Goal: Information Seeking & Learning: Check status

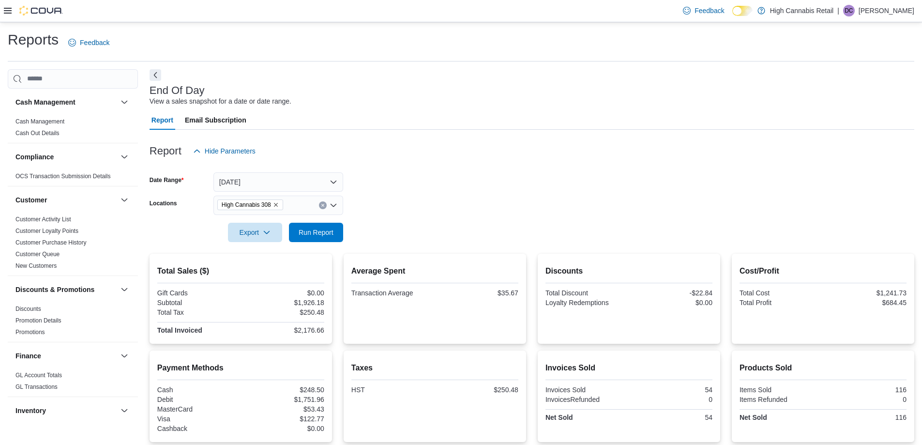
click at [7, 11] on icon at bounding box center [8, 11] width 8 height 6
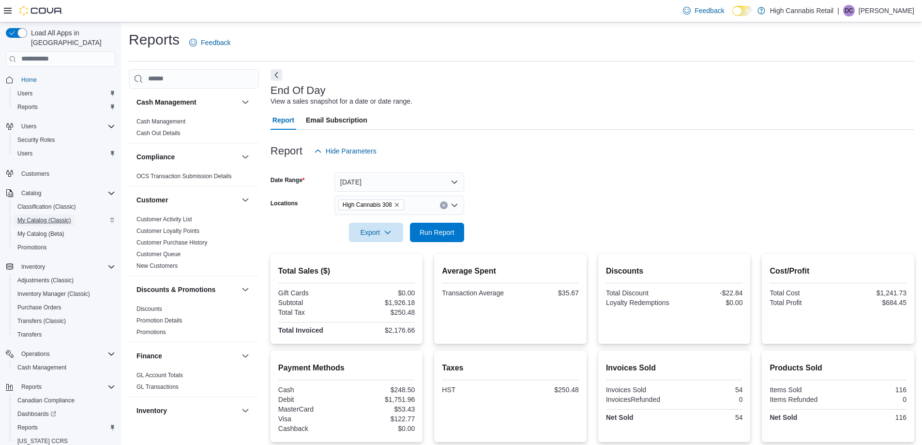
click at [44, 216] on span "My Catalog (Classic)" at bounding box center [44, 220] width 54 height 8
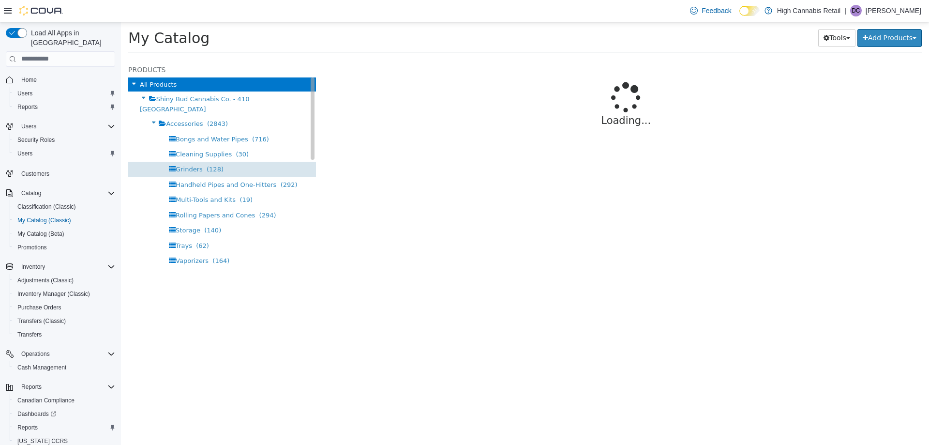
select select "**********"
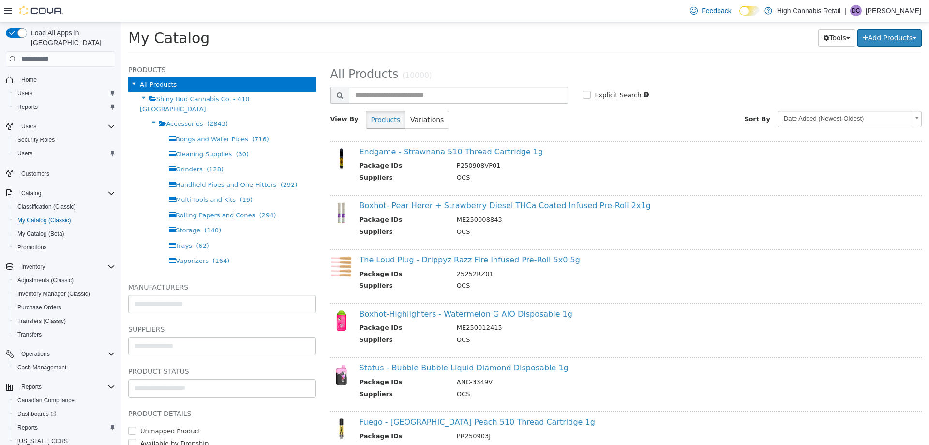
click at [447, 48] on div "My Catalog Tools Merge Products Map Private Products Bulk Product Editor Export…" at bounding box center [524, 40] width 793 height 24
click at [433, 94] on input "text" at bounding box center [459, 94] width 220 height 17
type input "******"
select select "**********"
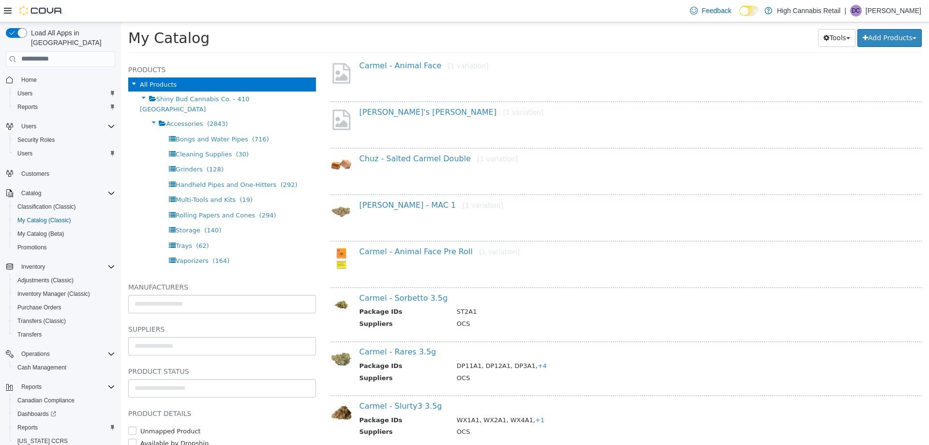
scroll to position [242, 0]
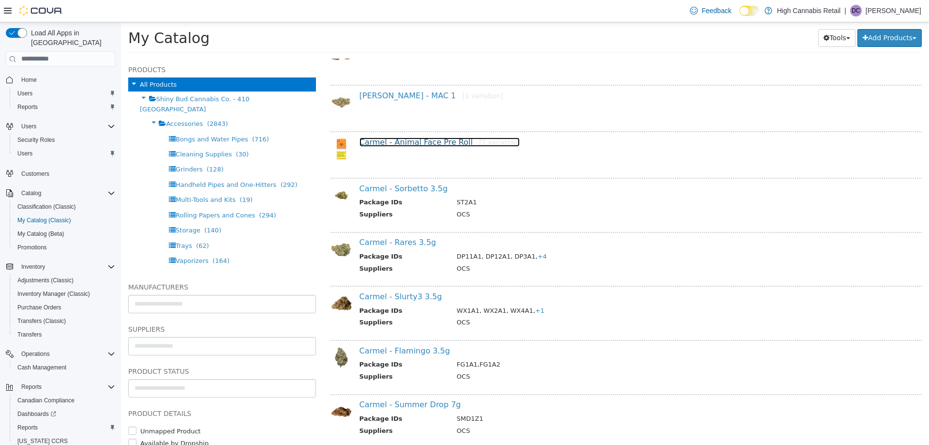
click at [486, 142] on small "[1 variation]" at bounding box center [499, 142] width 41 height 8
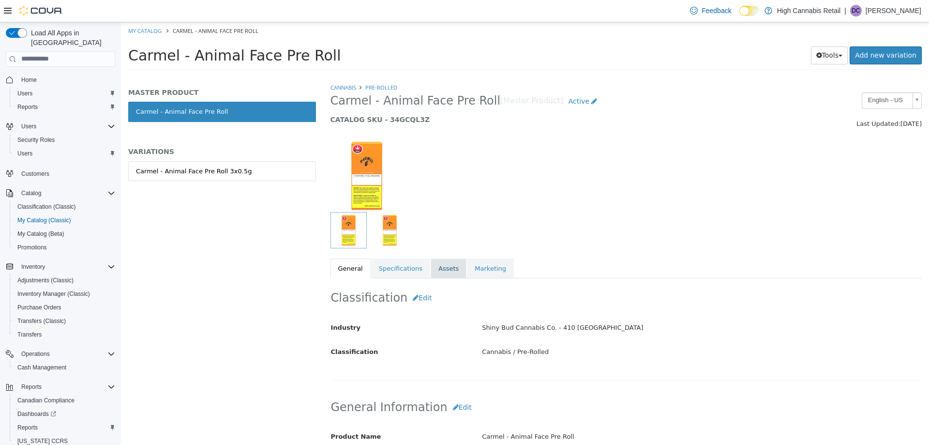
click at [441, 265] on link "Assets" at bounding box center [449, 268] width 36 height 20
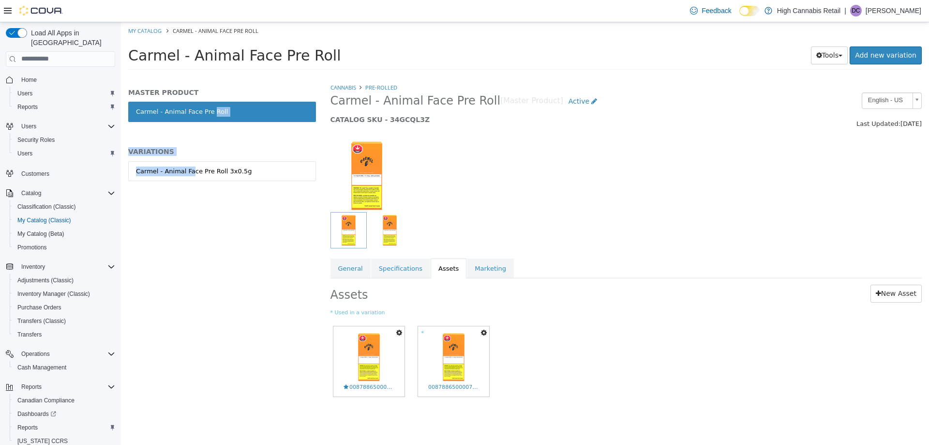
drag, startPoint x: 186, startPoint y: 167, endPoint x: 201, endPoint y: 134, distance: 36.0
click at [202, 134] on div "MASTER PRODUCT Carmel - Animal Face Pre Roll VARIATIONS Carmel - Animal Face Pr…" at bounding box center [222, 145] width 188 height 114
drag, startPoint x: 232, startPoint y: 143, endPoint x: 226, endPoint y: 143, distance: 5.8
click at [231, 143] on div "MASTER PRODUCT Carmel - Animal Face Pre Roll VARIATIONS Carmel - Animal Face Pr…" at bounding box center [222, 145] width 188 height 114
select select "**********"
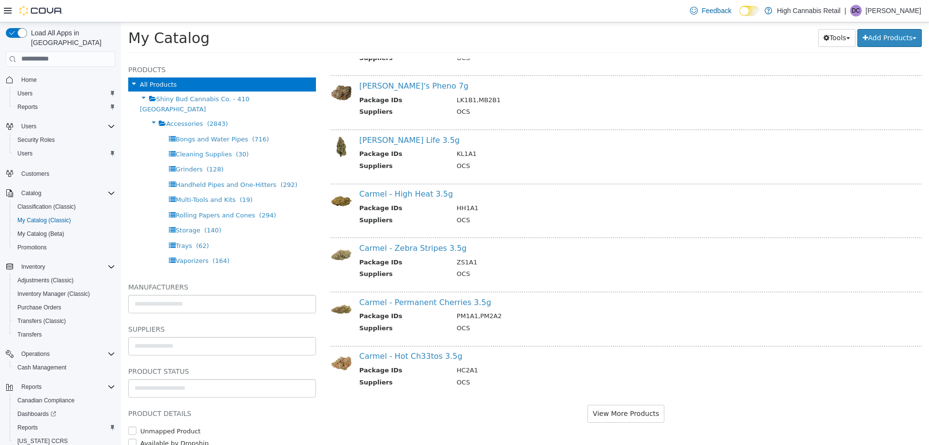
scroll to position [777, 0]
click at [620, 415] on button "View More Products" at bounding box center [625, 412] width 77 height 18
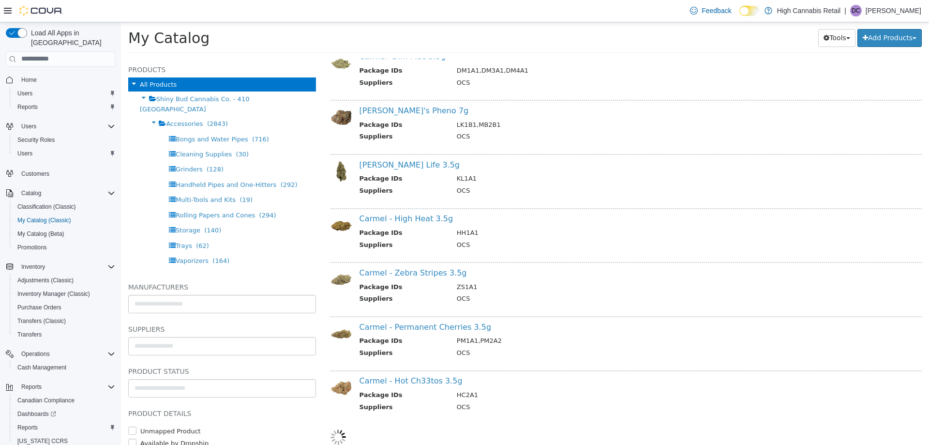
select select "**********"
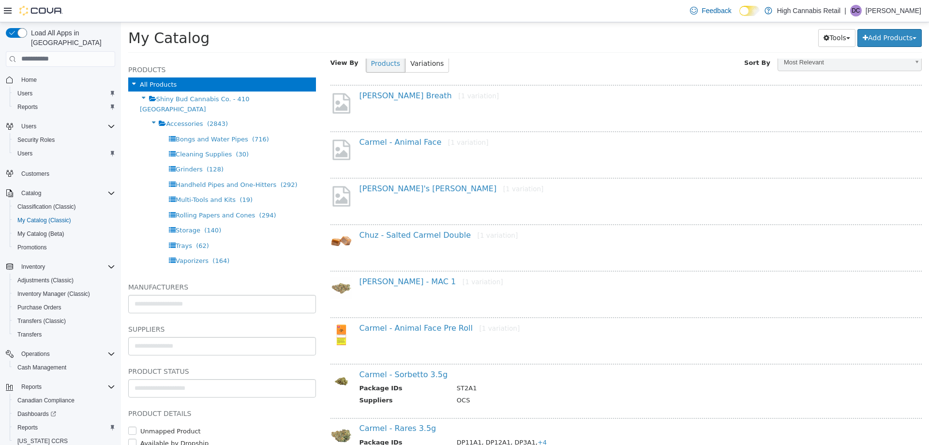
scroll to position [19, 0]
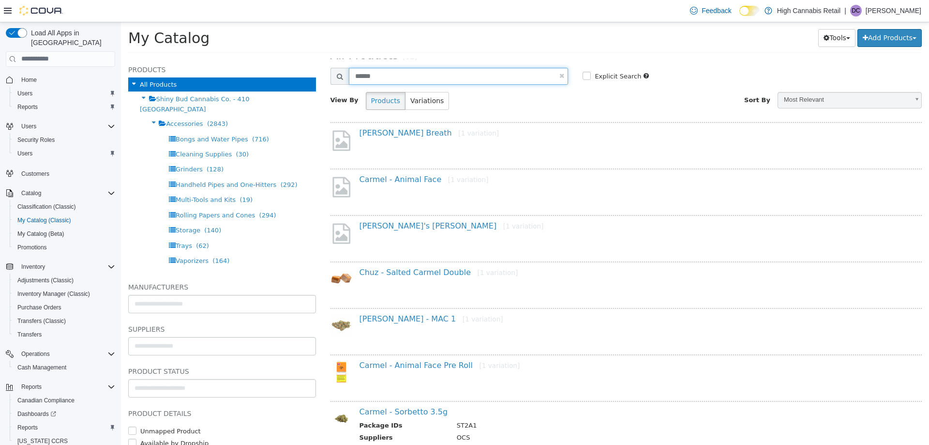
click at [432, 75] on input "******" at bounding box center [459, 75] width 220 height 17
type input "**********"
select select "**********"
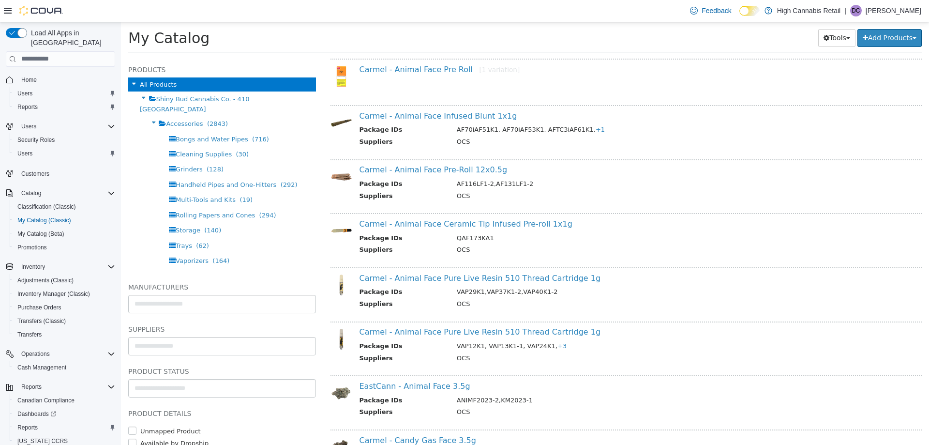
scroll to position [164, 0]
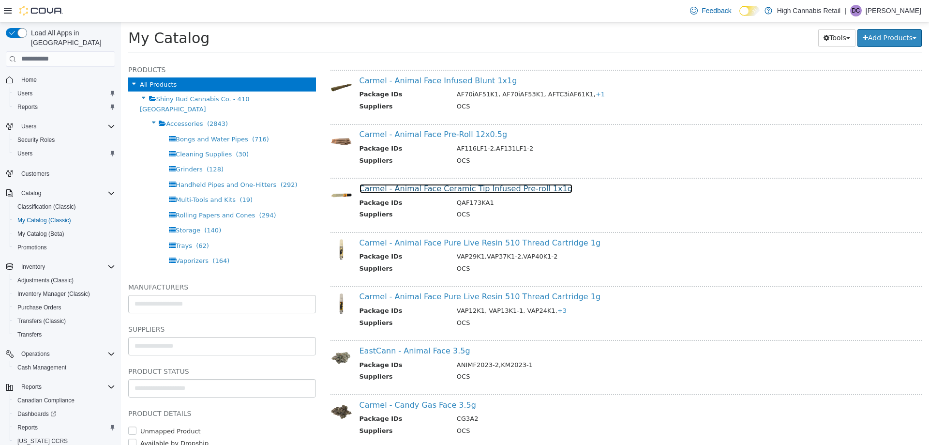
click at [448, 189] on link "Carmel - Animal Face Ceramic Tip Infused Pre-roll 1x1g" at bounding box center [465, 187] width 213 height 9
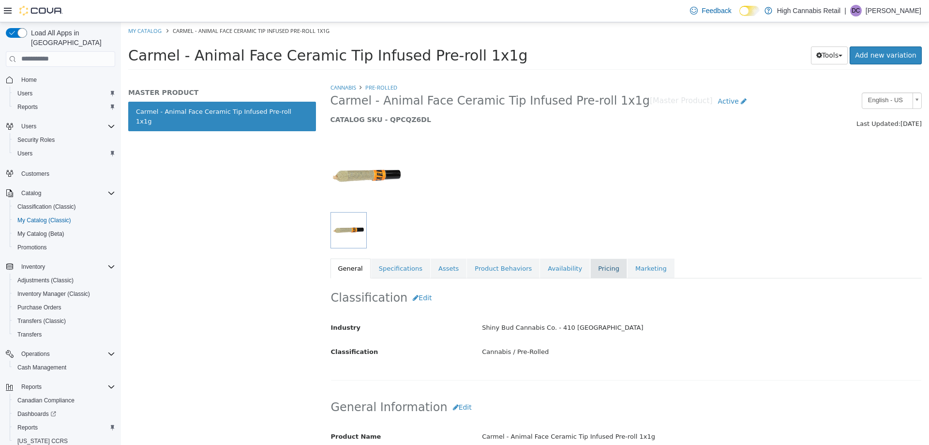
click at [590, 272] on link "Pricing" at bounding box center [608, 268] width 37 height 20
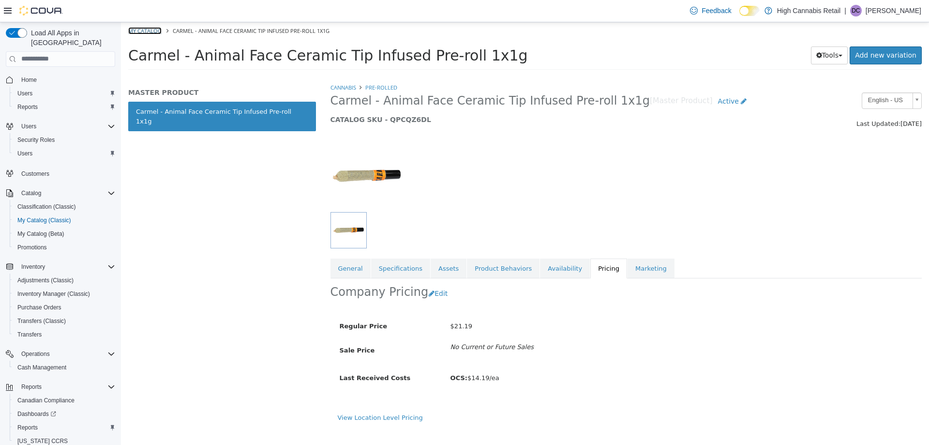
click at [153, 32] on link "My Catalog" at bounding box center [144, 30] width 33 height 7
select select "**********"
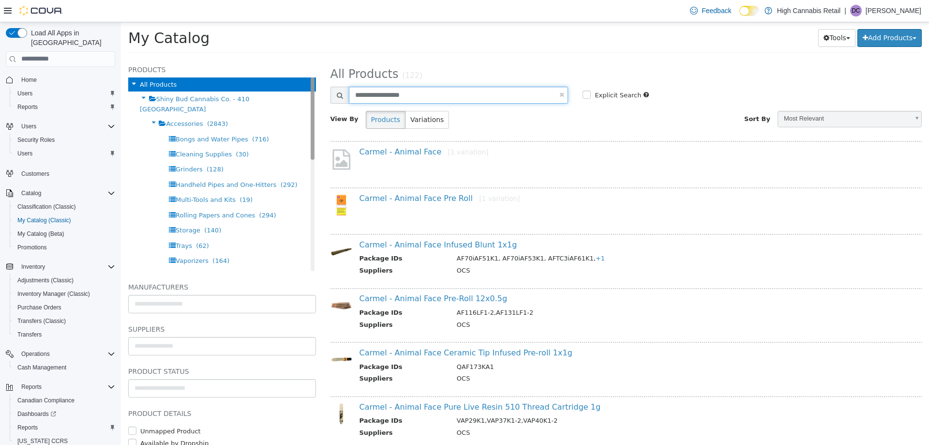
drag, startPoint x: 446, startPoint y: 96, endPoint x: 306, endPoint y: 96, distance: 140.3
click at [306, 59] on div "**********" at bounding box center [525, 59] width 808 height 0
type input "*******"
select select "**********"
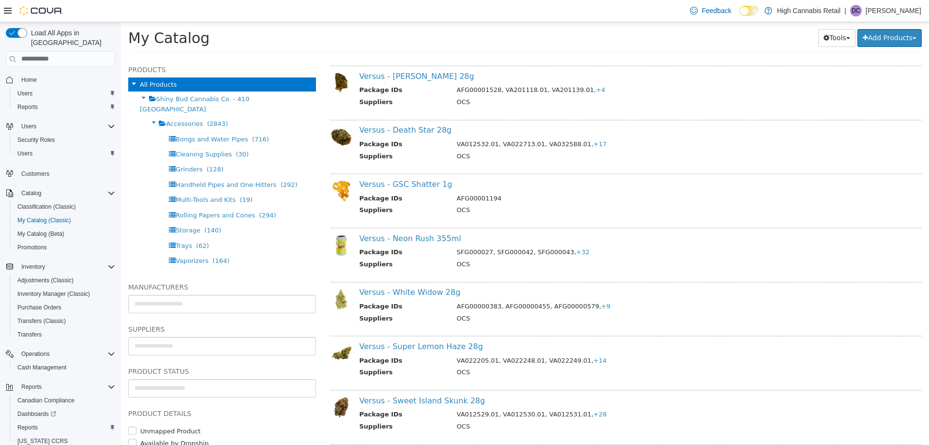
scroll to position [242, 0]
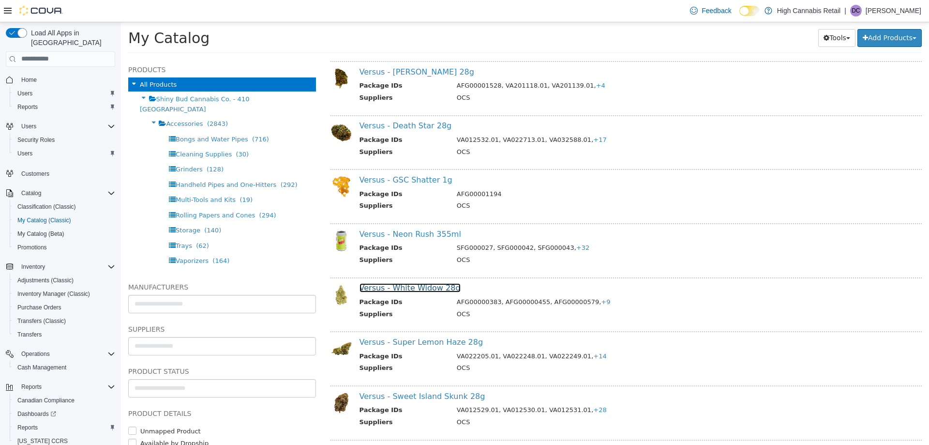
click at [425, 290] on link "Versus - White Widow 28g" at bounding box center [409, 287] width 101 height 9
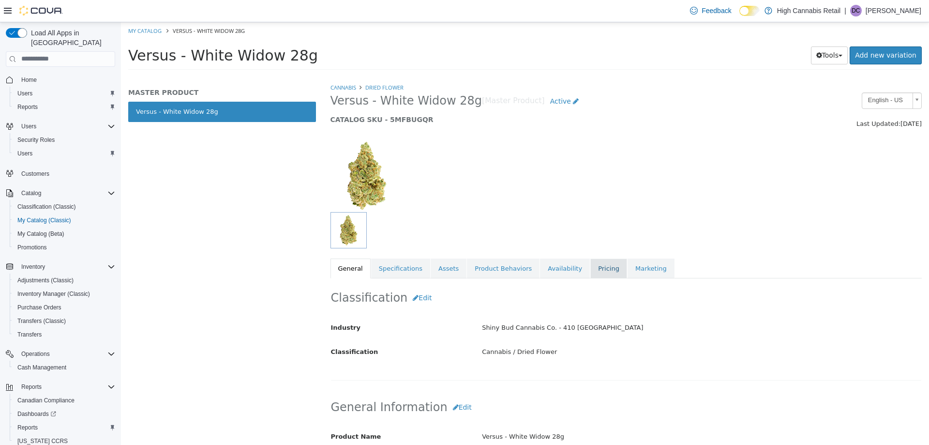
click at [590, 270] on link "Pricing" at bounding box center [608, 268] width 37 height 20
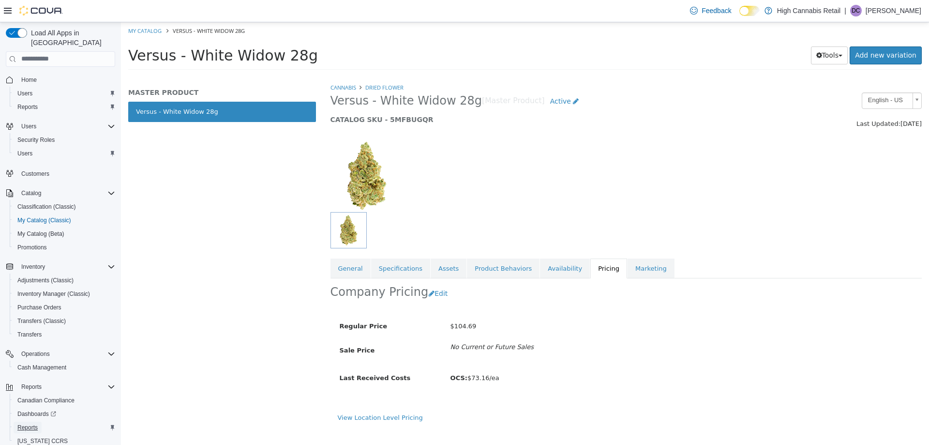
click at [41, 421] on link "Reports" at bounding box center [28, 427] width 28 height 12
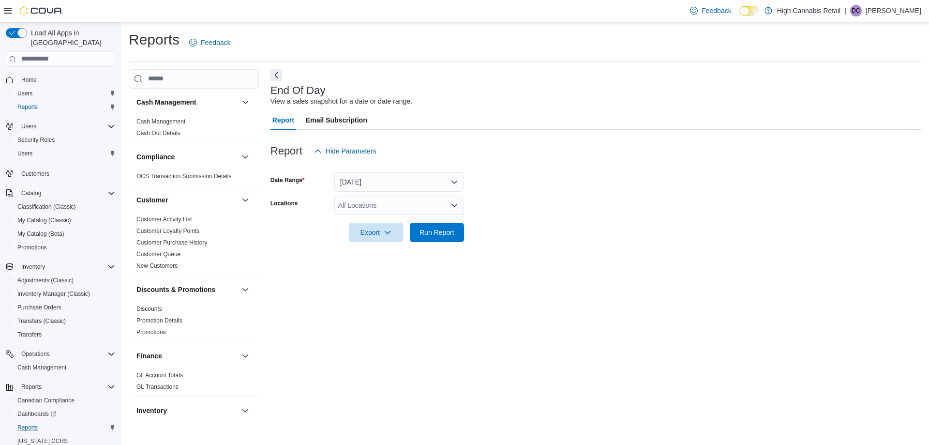
click at [444, 106] on div "End Of Day View a sales snapshot for a date or date range." at bounding box center [593, 96] width 646 height 22
click at [408, 205] on div "All Locations" at bounding box center [399, 204] width 130 height 19
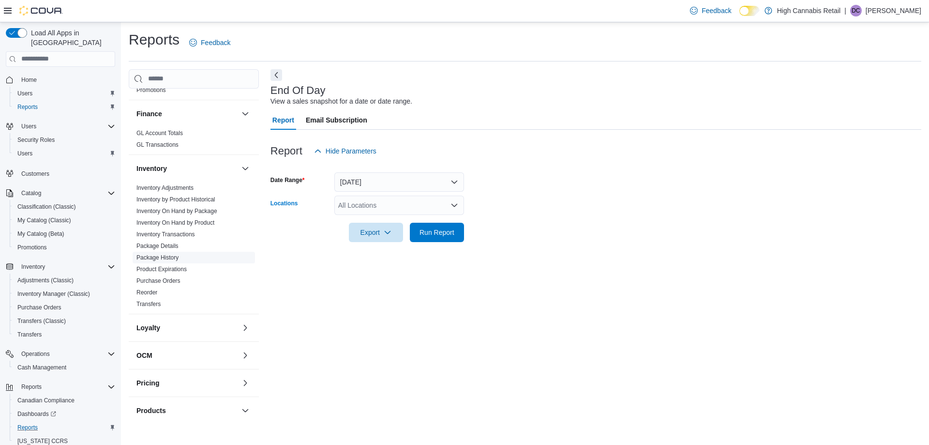
scroll to position [530, 0]
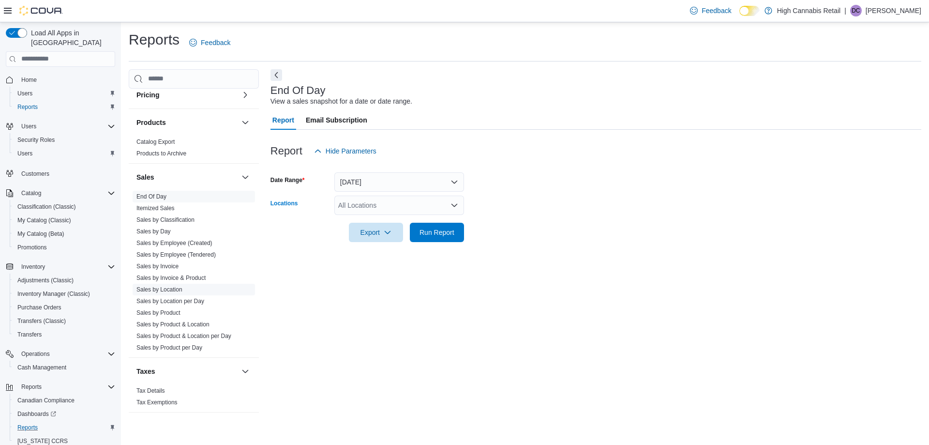
click at [172, 291] on link "Sales by Location" at bounding box center [159, 289] width 46 height 7
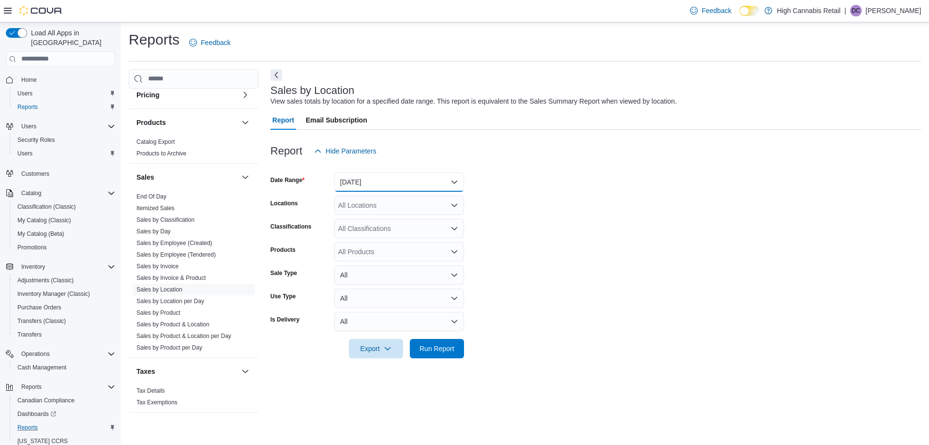
click at [411, 186] on button "Yesterday" at bounding box center [399, 181] width 130 height 19
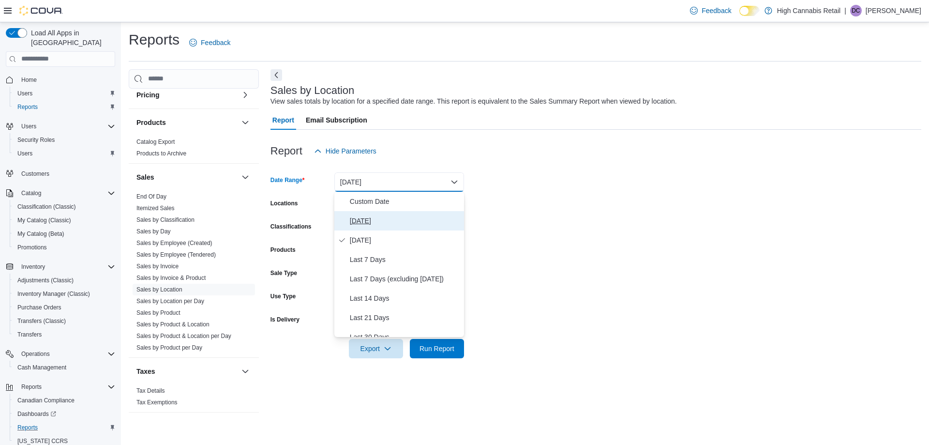
click at [400, 220] on span "Today" at bounding box center [405, 221] width 110 height 12
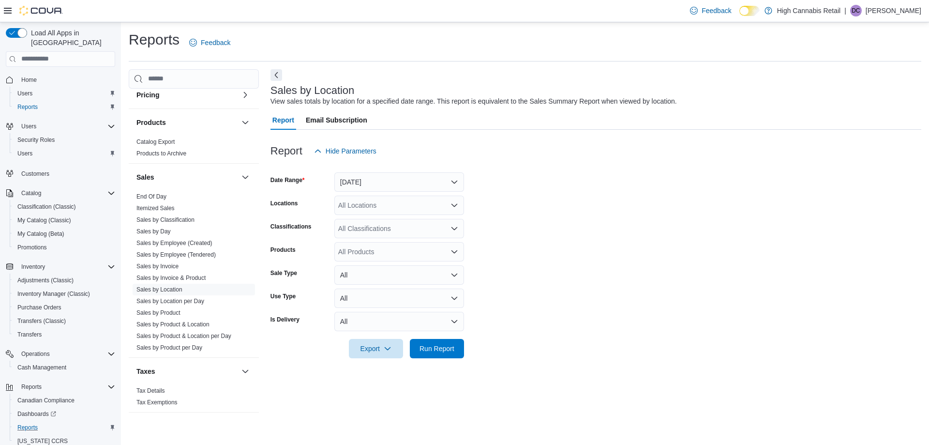
click at [405, 211] on div "All Locations" at bounding box center [399, 204] width 130 height 19
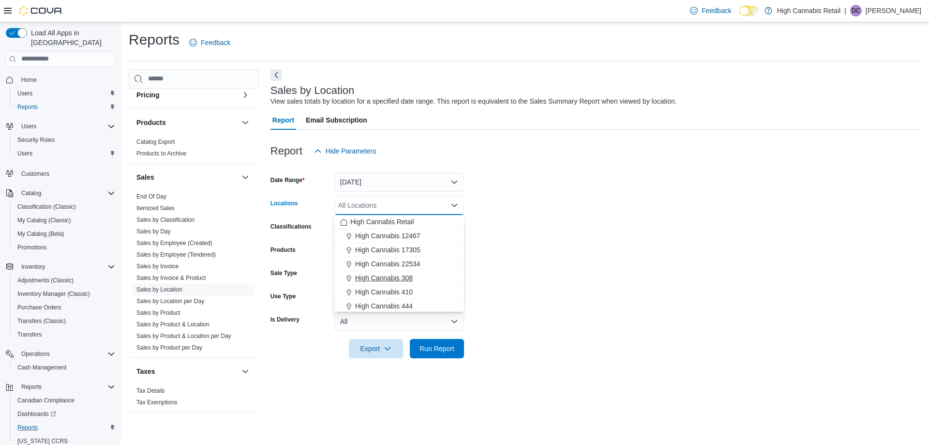
click at [428, 279] on div "High Cannabis 308" at bounding box center [399, 278] width 118 height 10
click at [418, 298] on button "High Cannabis 444" at bounding box center [399, 292] width 130 height 14
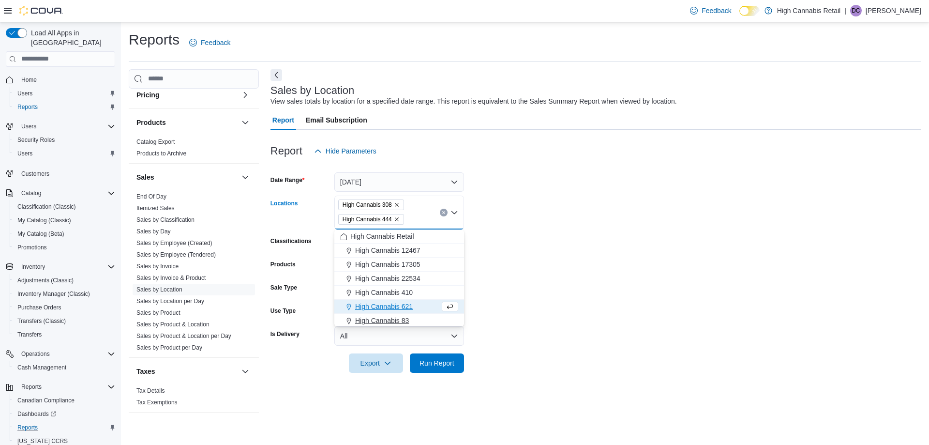
click at [417, 319] on div "High Cannabis 83" at bounding box center [399, 320] width 118 height 10
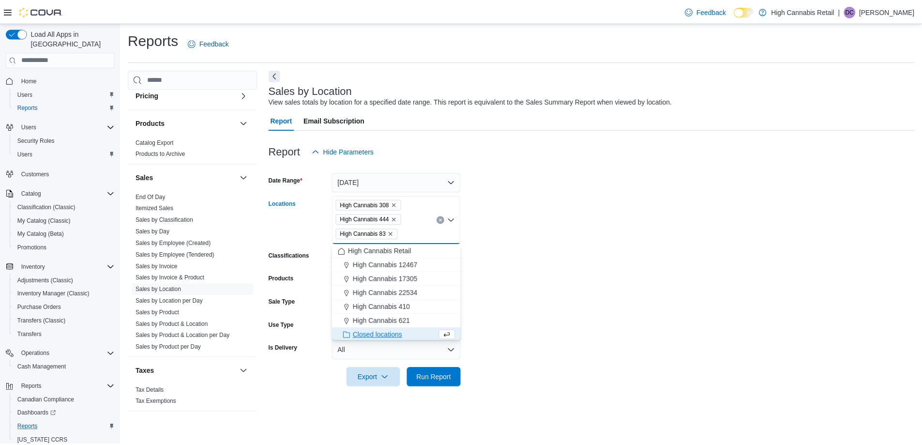
scroll to position [1, 0]
click at [449, 383] on span "Run Report" at bounding box center [437, 376] width 43 height 19
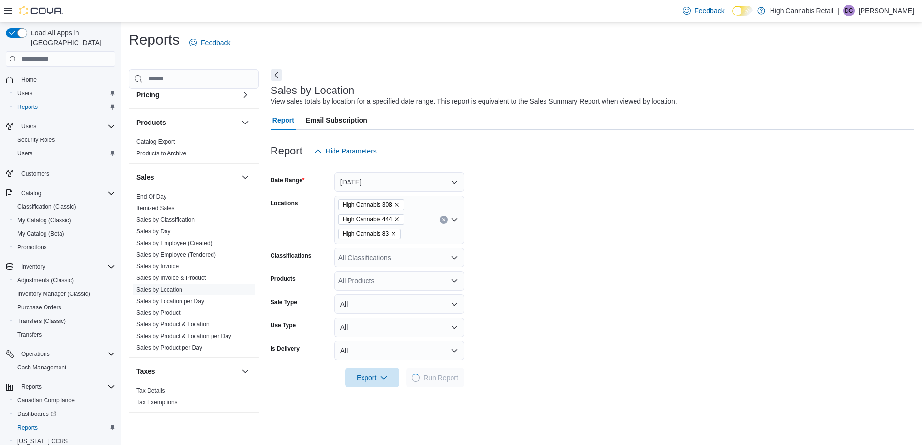
click at [543, 270] on form "Date Range Today Locations High Cannabis 308 High Cannabis 444 High Cannabis 83…" at bounding box center [591, 274] width 643 height 226
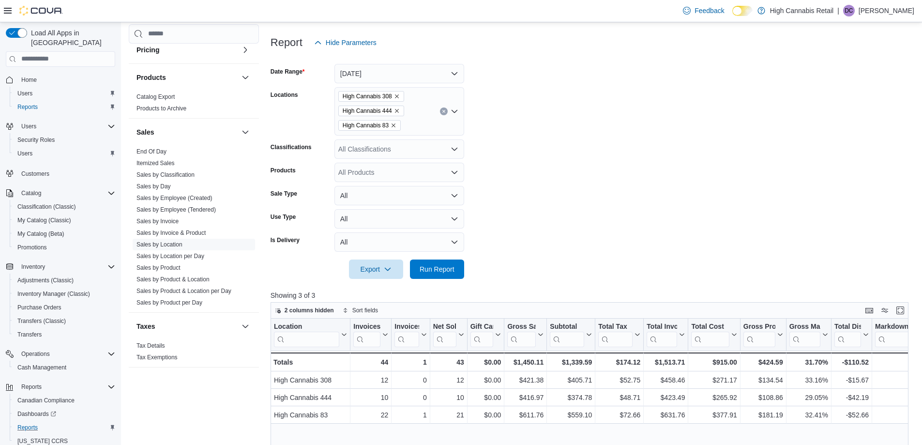
scroll to position [145, 0]
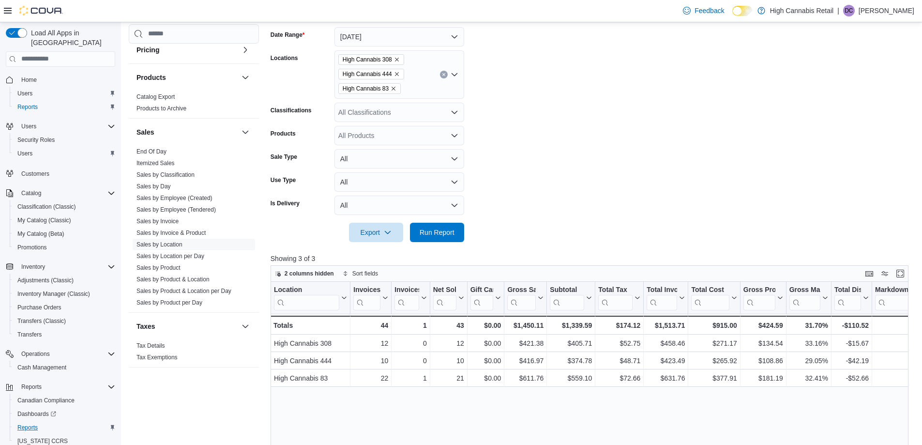
click at [567, 177] on form "Date Range Today Locations High Cannabis 308 High Cannabis 444 High Cannabis 83…" at bounding box center [592, 128] width 644 height 226
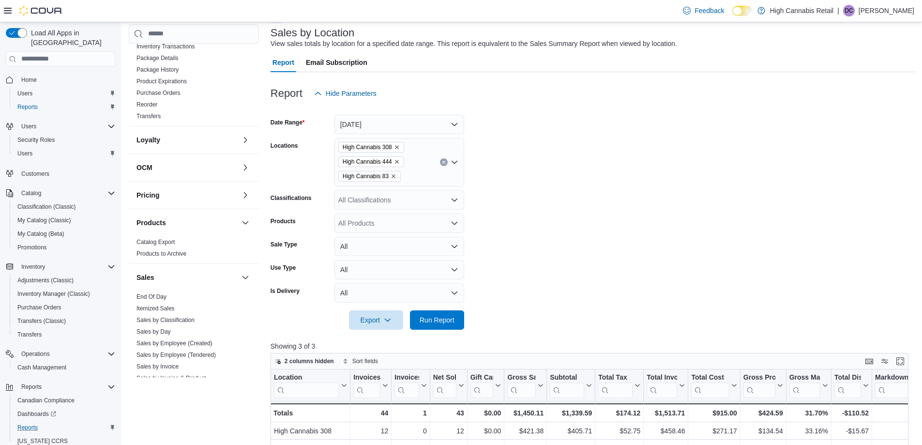
scroll to position [0, 0]
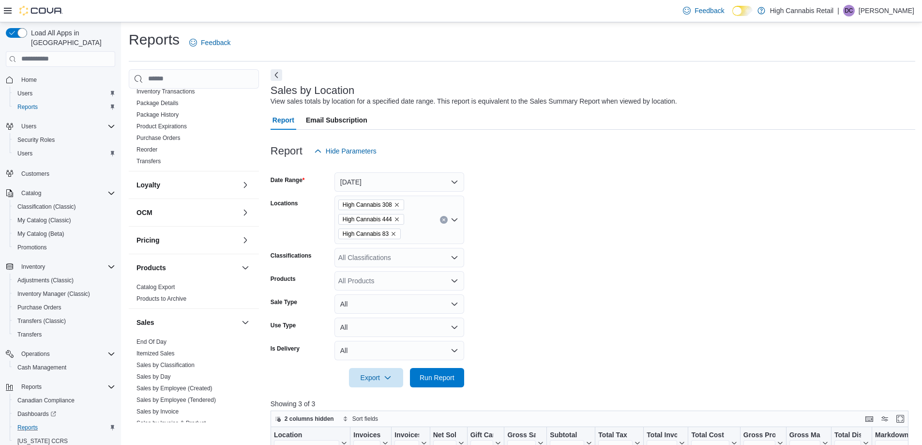
click at [6, 10] on icon at bounding box center [8, 11] width 8 height 8
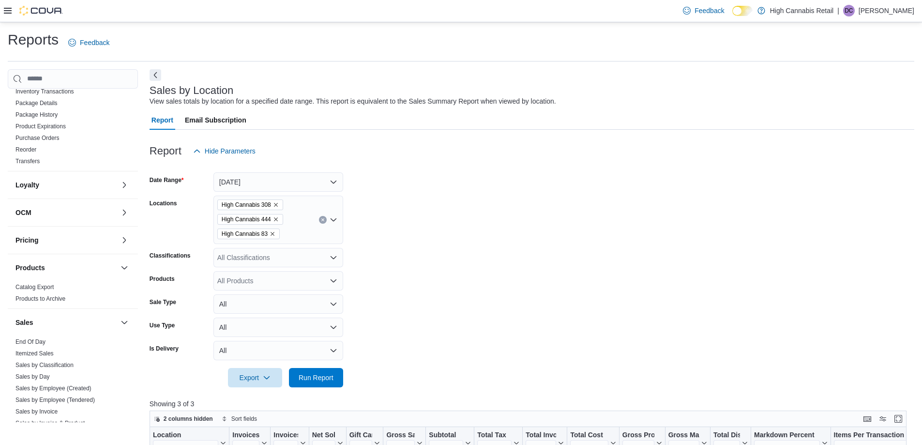
click at [467, 206] on form "Date Range Today Locations High Cannabis 308 High Cannabis 444 High Cannabis 83…" at bounding box center [531, 274] width 764 height 226
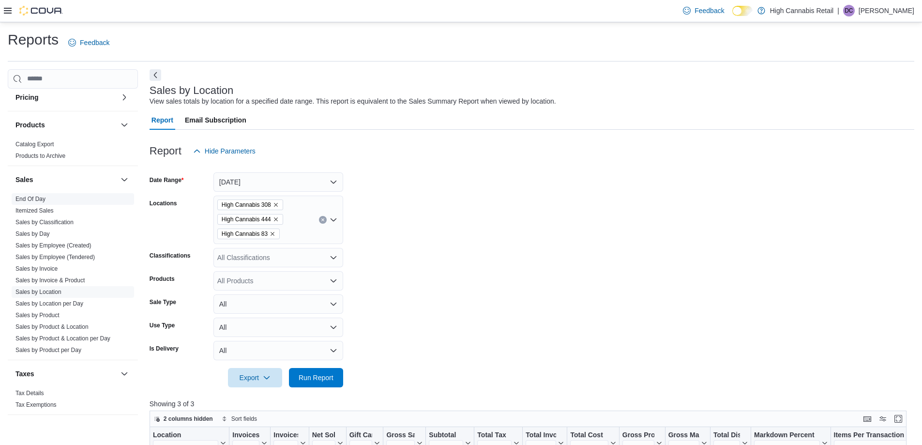
scroll to position [530, 0]
click at [468, 190] on form "Date Range Today Locations High Cannabis 308 High Cannabis 444 High Cannabis 83…" at bounding box center [531, 274] width 764 height 226
click at [420, 209] on form "Date Range Today Locations High Cannabis 308 High Cannabis 444 High Cannabis 83…" at bounding box center [531, 274] width 764 height 226
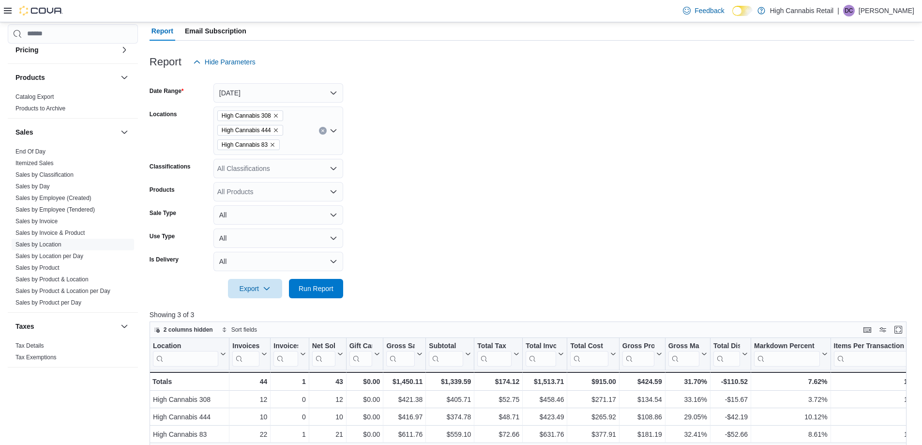
scroll to position [97, 0]
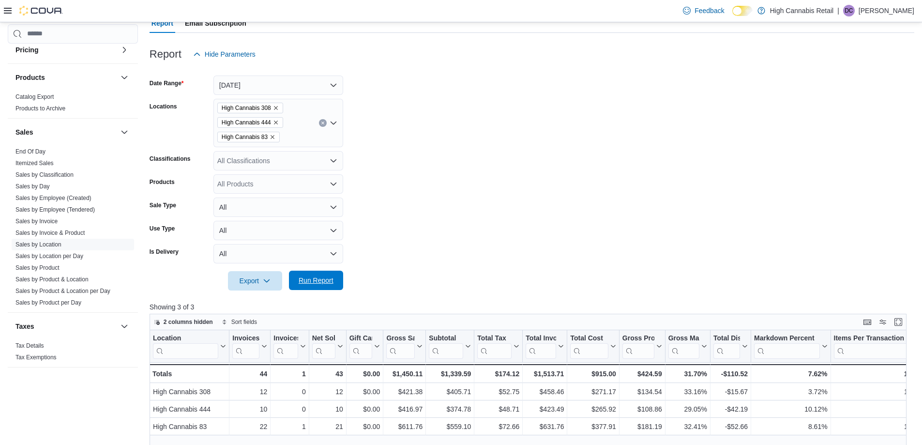
click at [338, 278] on button "Run Report" at bounding box center [316, 279] width 54 height 19
click at [490, 218] on form "Date Range Today Locations High Cannabis 308 High Cannabis 444 High Cannabis 83…" at bounding box center [531, 177] width 764 height 226
click at [421, 143] on form "Date Range Today Locations High Cannabis 308 High Cannabis 444 High Cannabis 83…" at bounding box center [531, 177] width 764 height 226
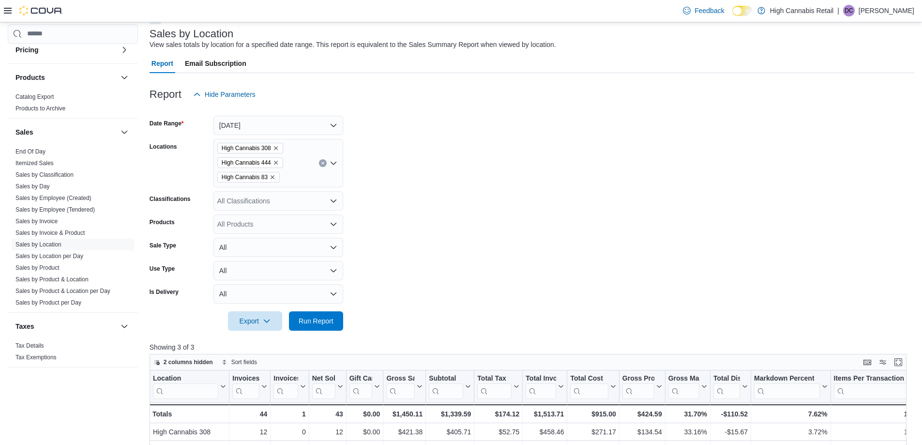
scroll to position [0, 0]
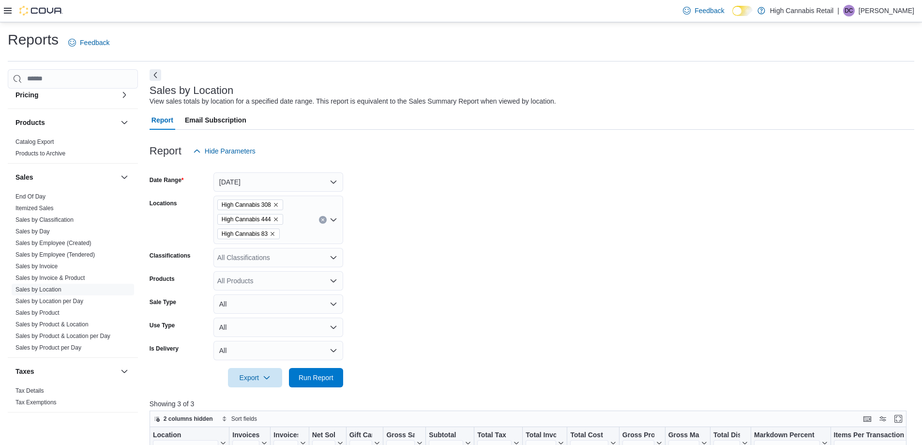
click at [890, 15] on p "Duncan Crouse" at bounding box center [886, 11] width 56 height 12
click at [860, 97] on span "Sign Out" at bounding box center [851, 94] width 26 height 10
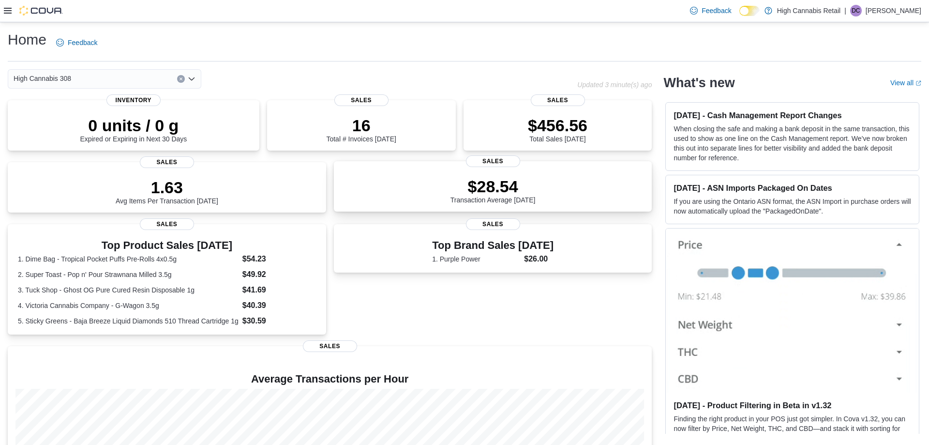
click at [510, 143] on div "0 units / 0 g Expired or Expiring in Next 30 Days Inventory 16 Total # Invoices…" at bounding box center [330, 320] width 644 height 441
